Goal: Check status: Check status

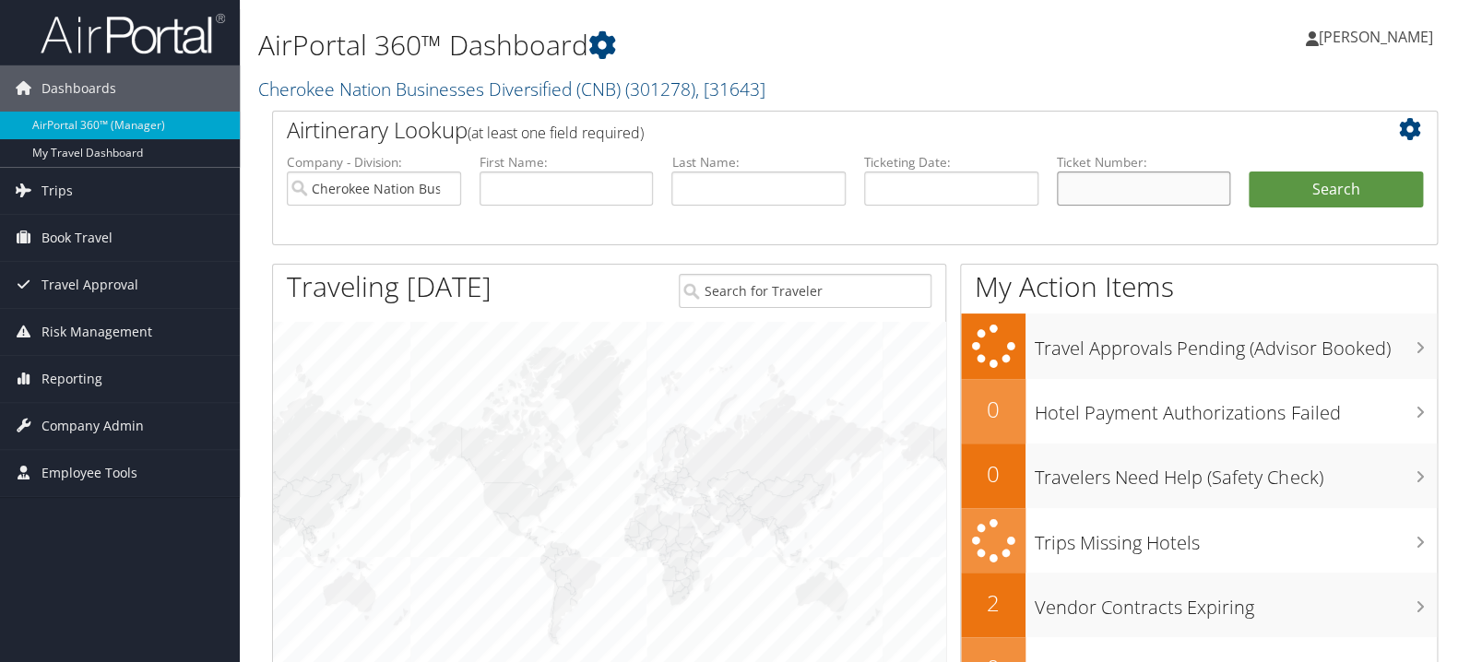
click at [1102, 189] on input "text" at bounding box center [1144, 189] width 174 height 34
paste input "0067311461668"
type input "0067311461668"
click at [1318, 189] on button "Search" at bounding box center [1336, 190] width 174 height 37
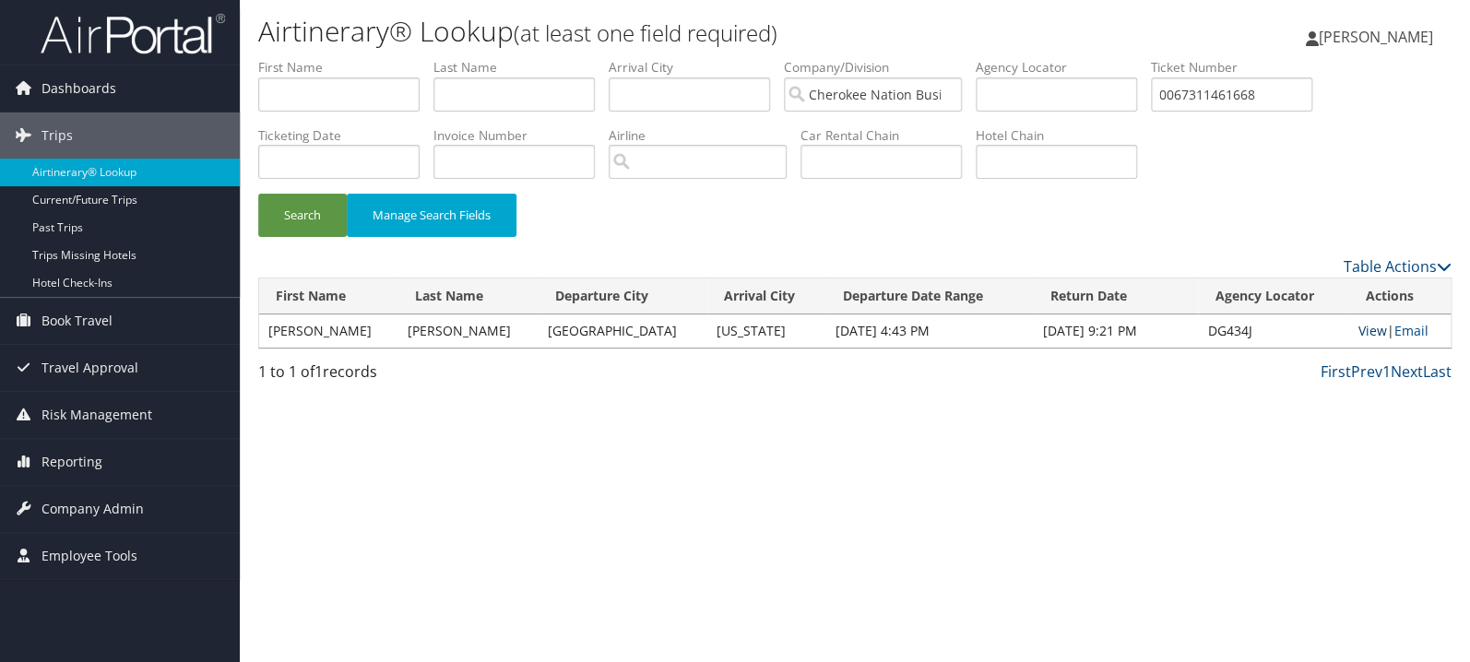
click at [1358, 337] on link "View" at bounding box center [1372, 331] width 29 height 18
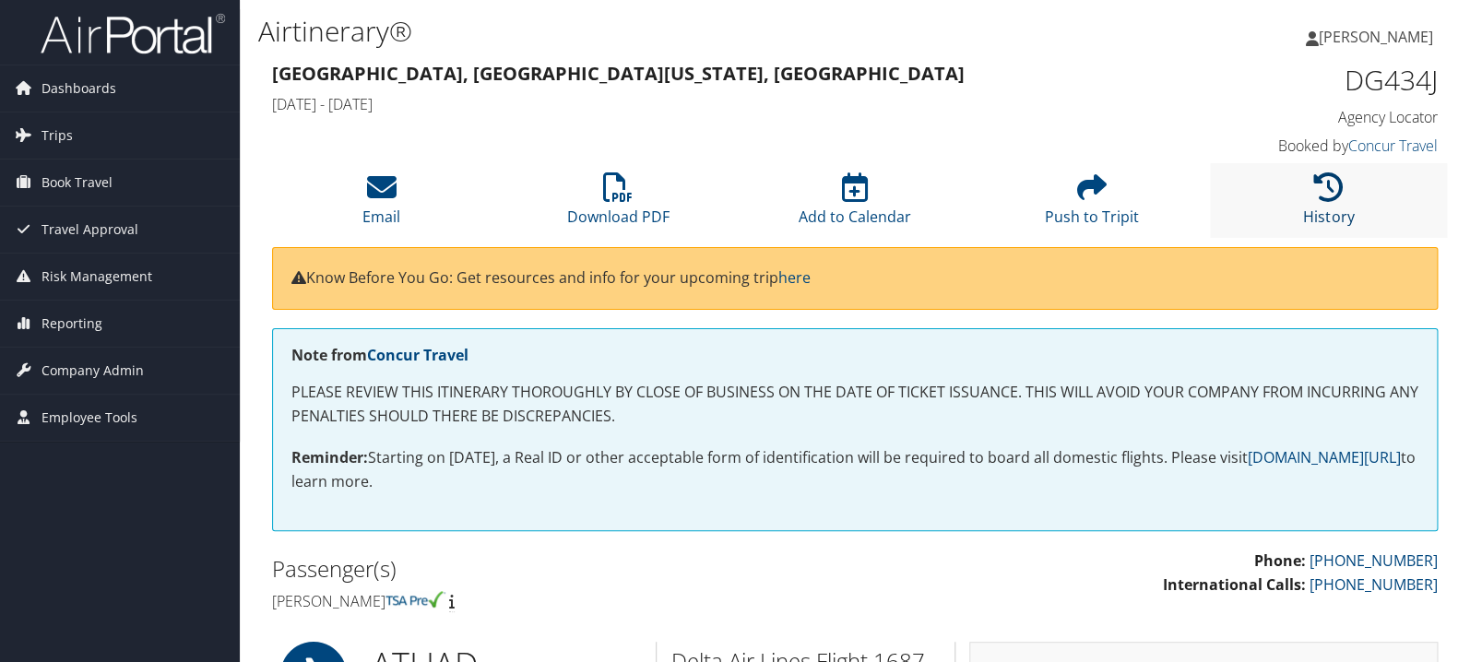
click at [1316, 193] on icon at bounding box center [1329, 187] width 30 height 30
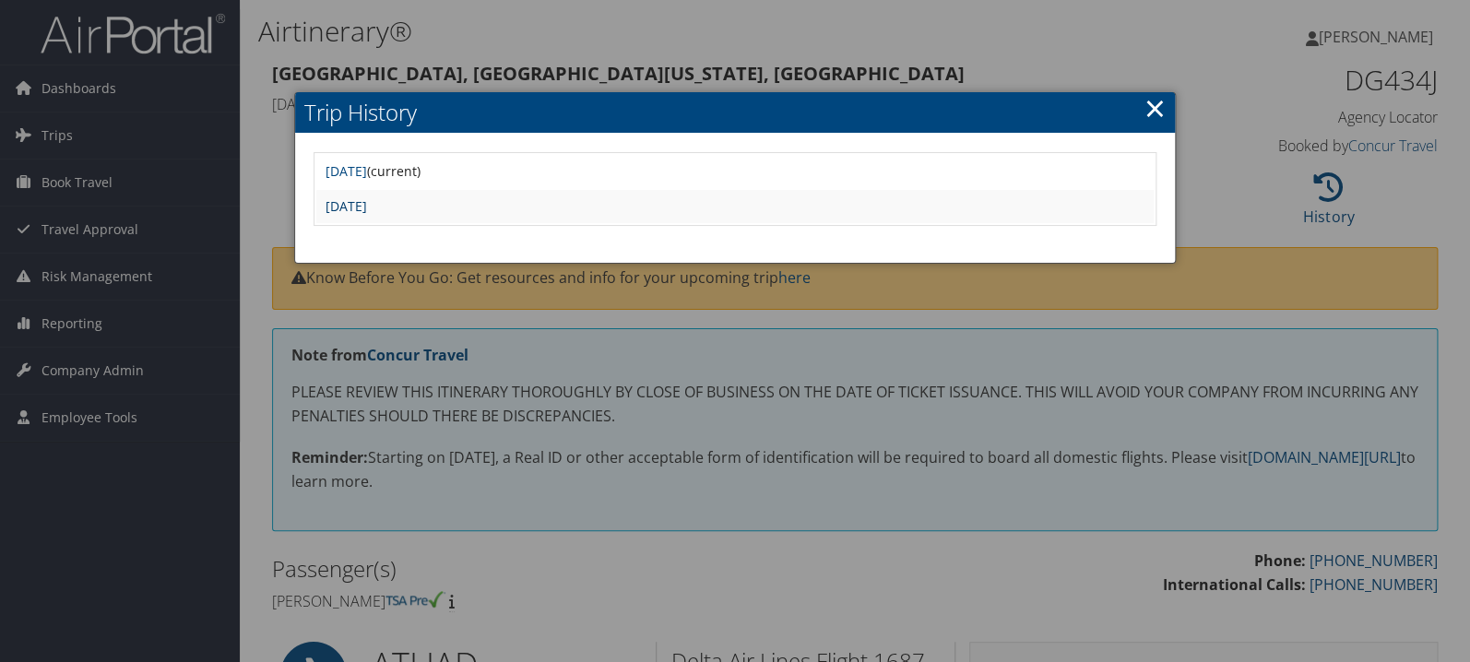
click at [367, 205] on link "Wed Sep 17 22:15:58 MDT 2025" at bounding box center [346, 206] width 41 height 18
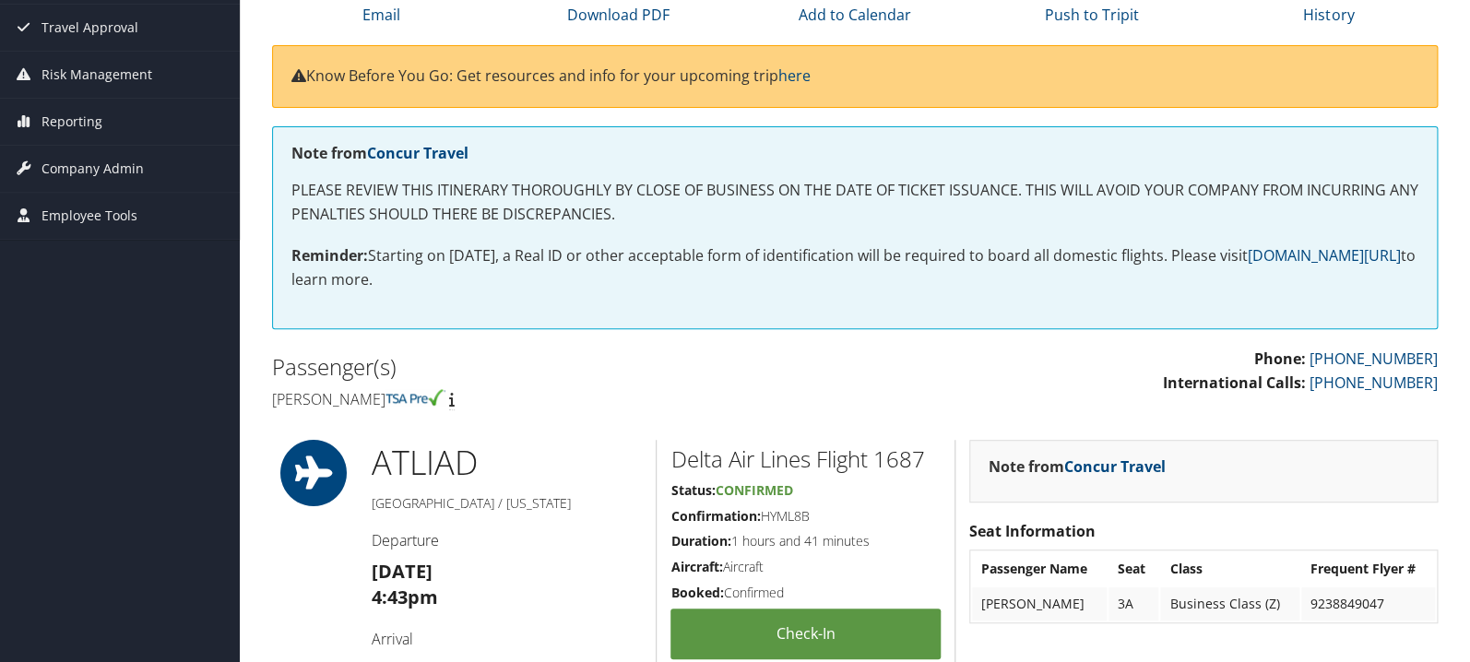
scroll to position [195, 0]
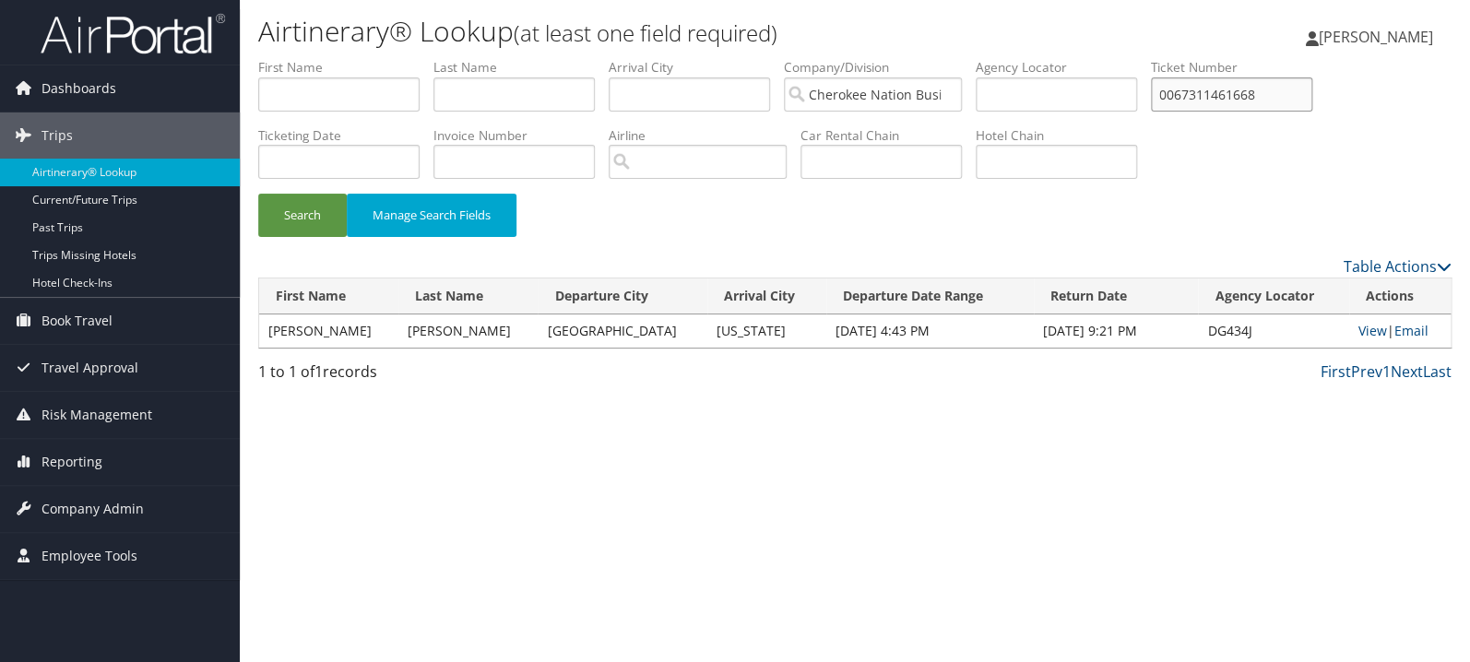
click at [1268, 101] on input "0067311461668" at bounding box center [1231, 94] width 161 height 34
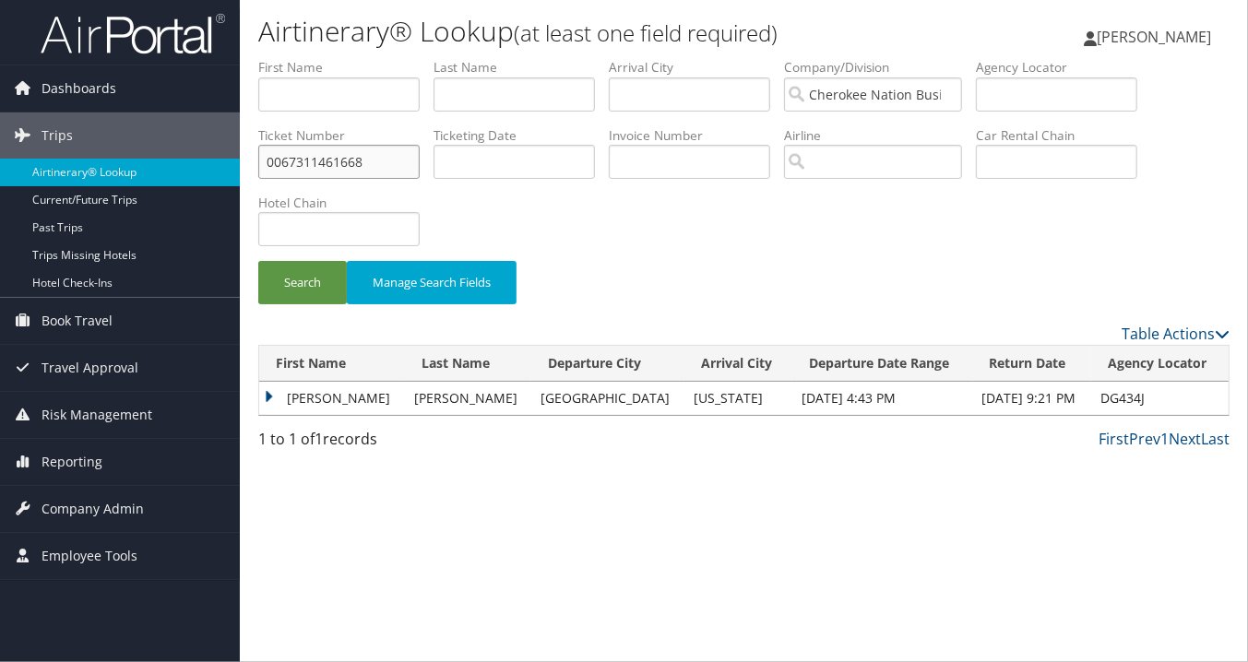
click at [285, 152] on input "0067311461668" at bounding box center [338, 162] width 161 height 34
paste input "131752552"
click at [258, 261] on button "Search" at bounding box center [302, 282] width 89 height 43
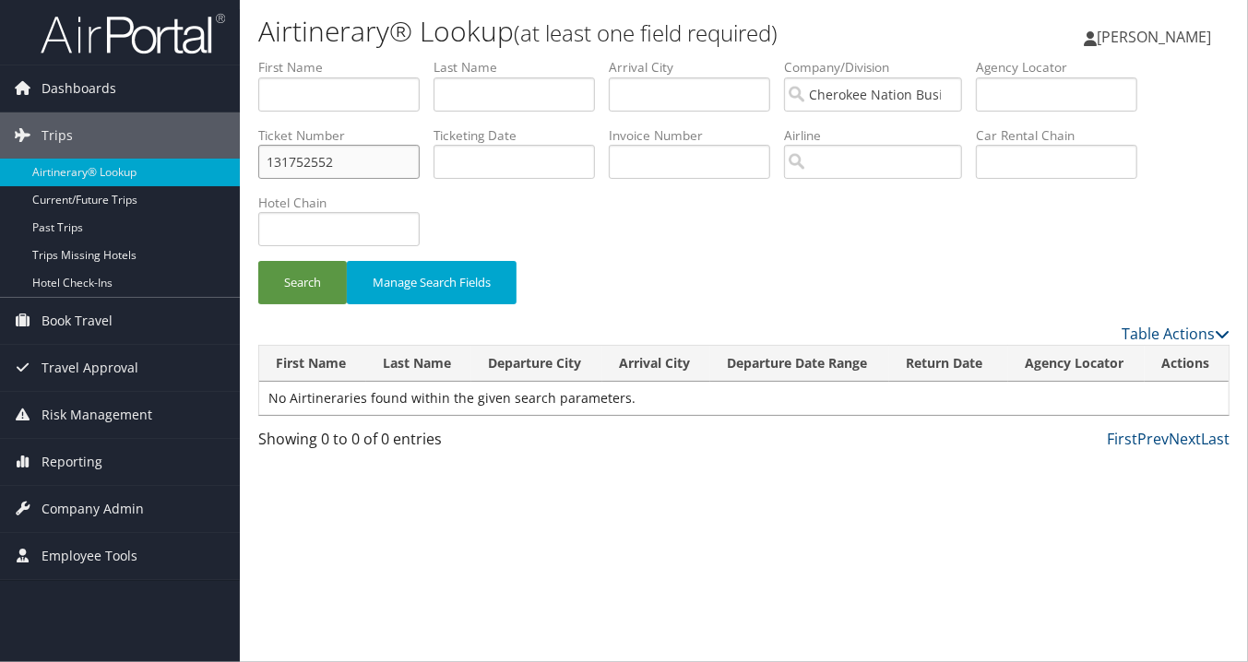
paste input "0017311220266"
type input "0017311220266"
click at [317, 282] on button "Search" at bounding box center [302, 282] width 89 height 43
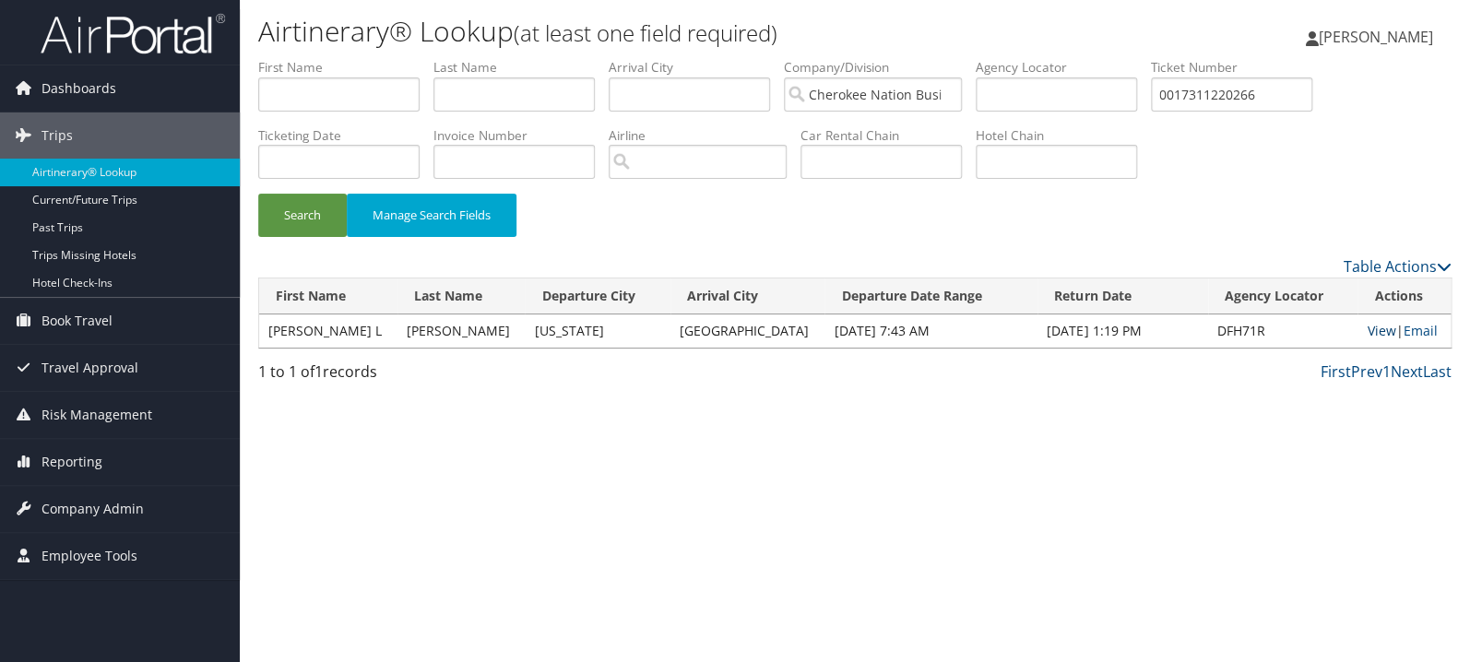
click at [1370, 334] on link "View" at bounding box center [1381, 331] width 29 height 18
click at [500, 88] on input "text" at bounding box center [513, 94] width 161 height 34
type input "mcdaniel"
click at [258, 194] on button "Search" at bounding box center [302, 215] width 89 height 43
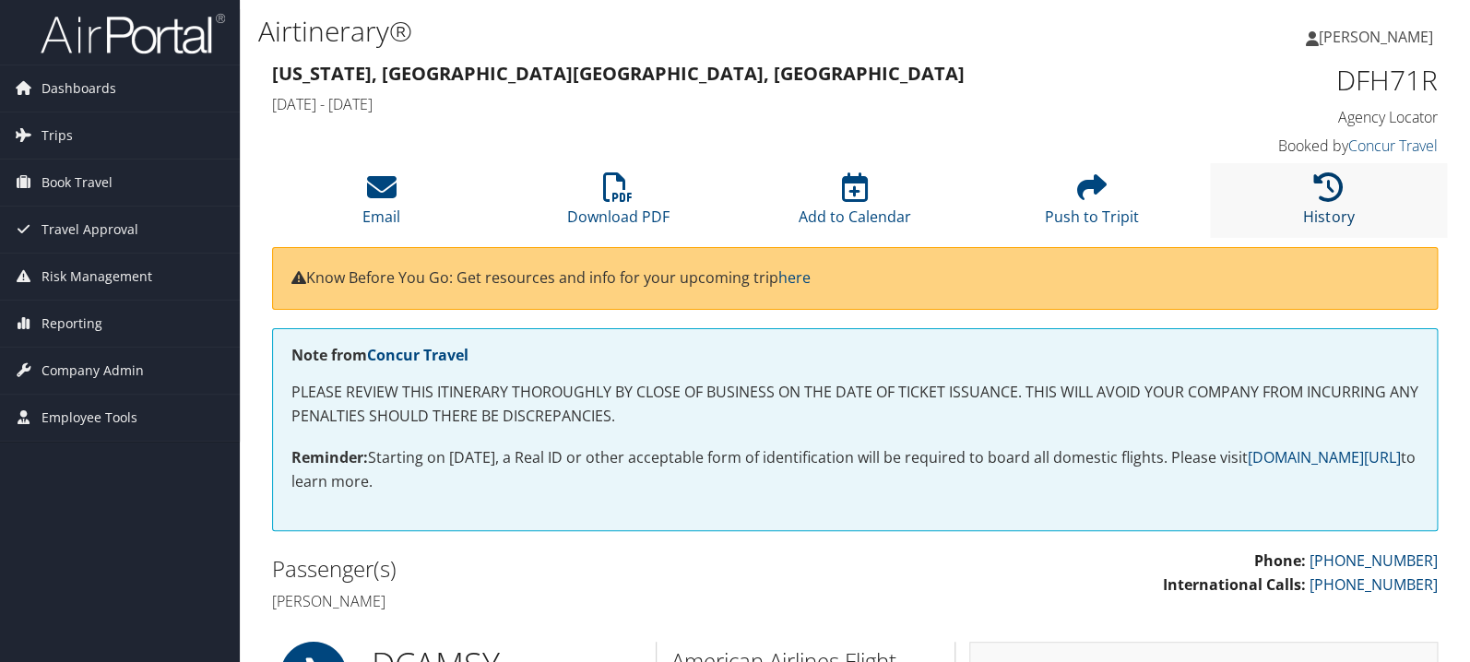
click at [1327, 185] on icon at bounding box center [1329, 187] width 30 height 30
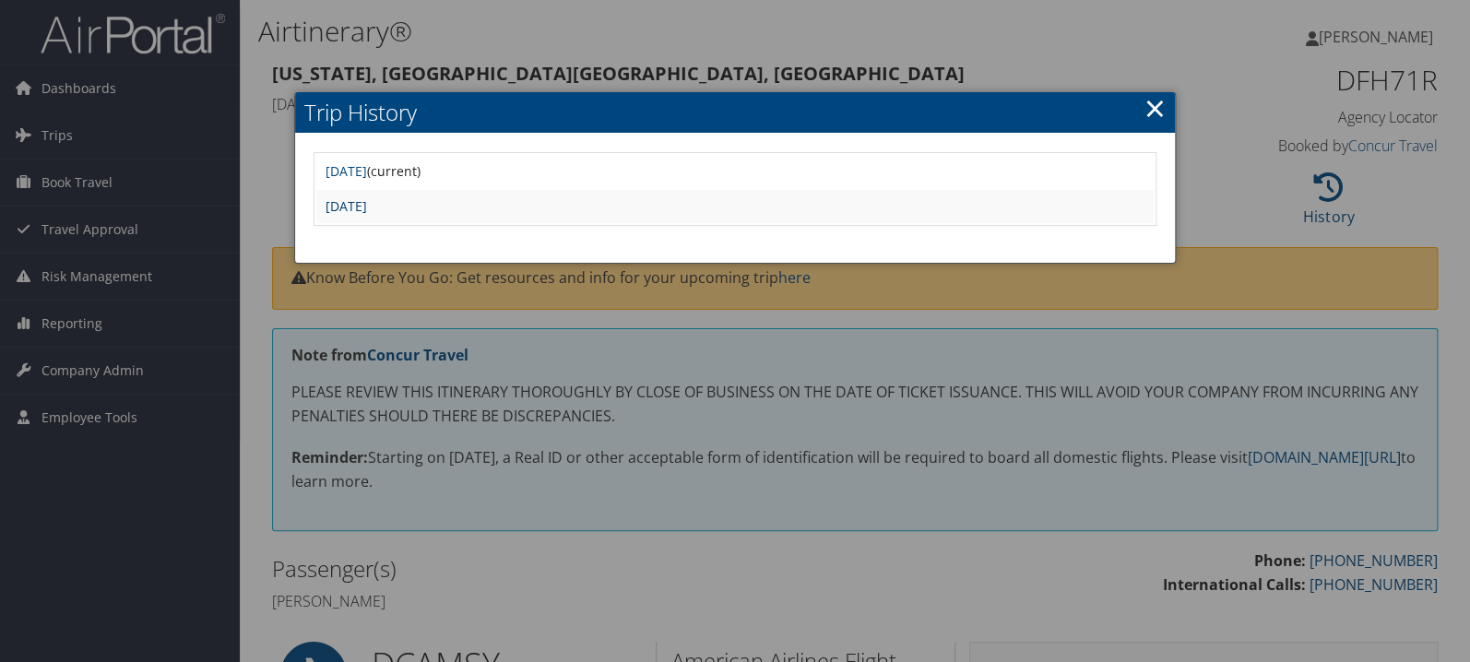
click at [367, 207] on link "[DATE]" at bounding box center [346, 206] width 41 height 18
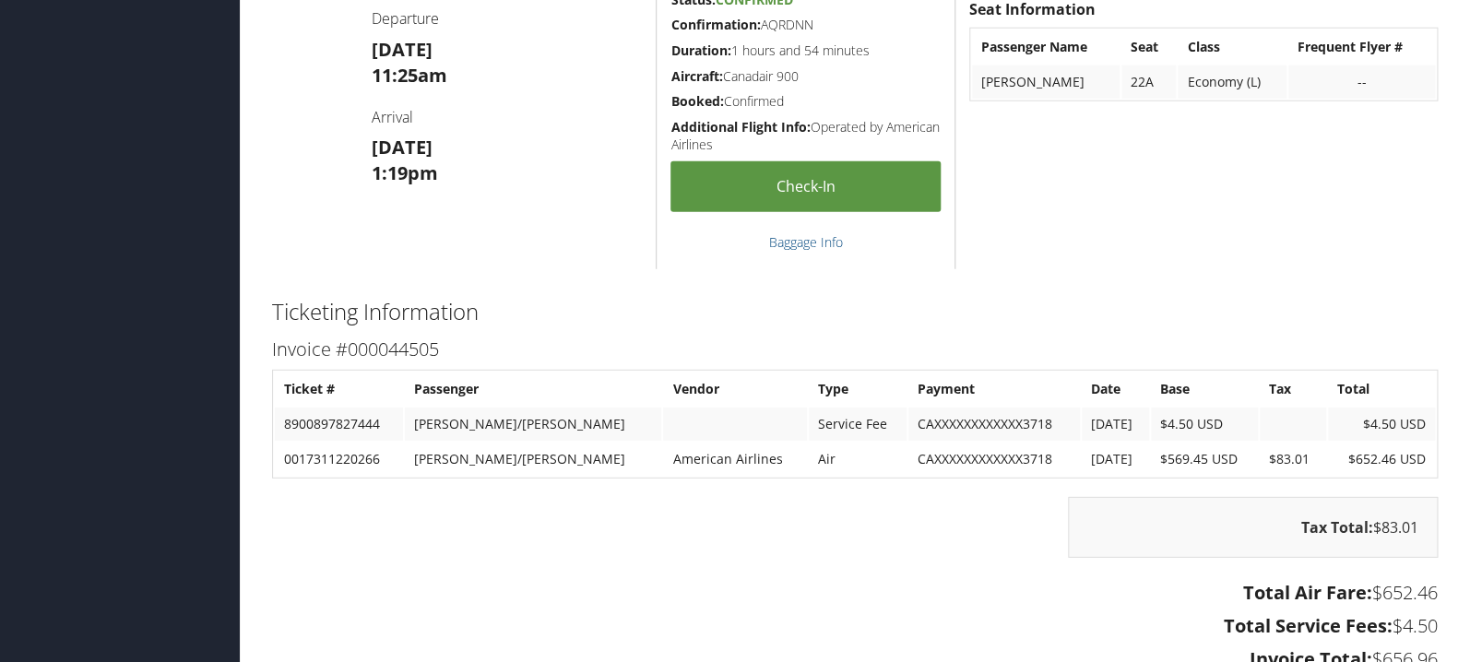
scroll to position [2444, 0]
